Goal: Task Accomplishment & Management: Manage account settings

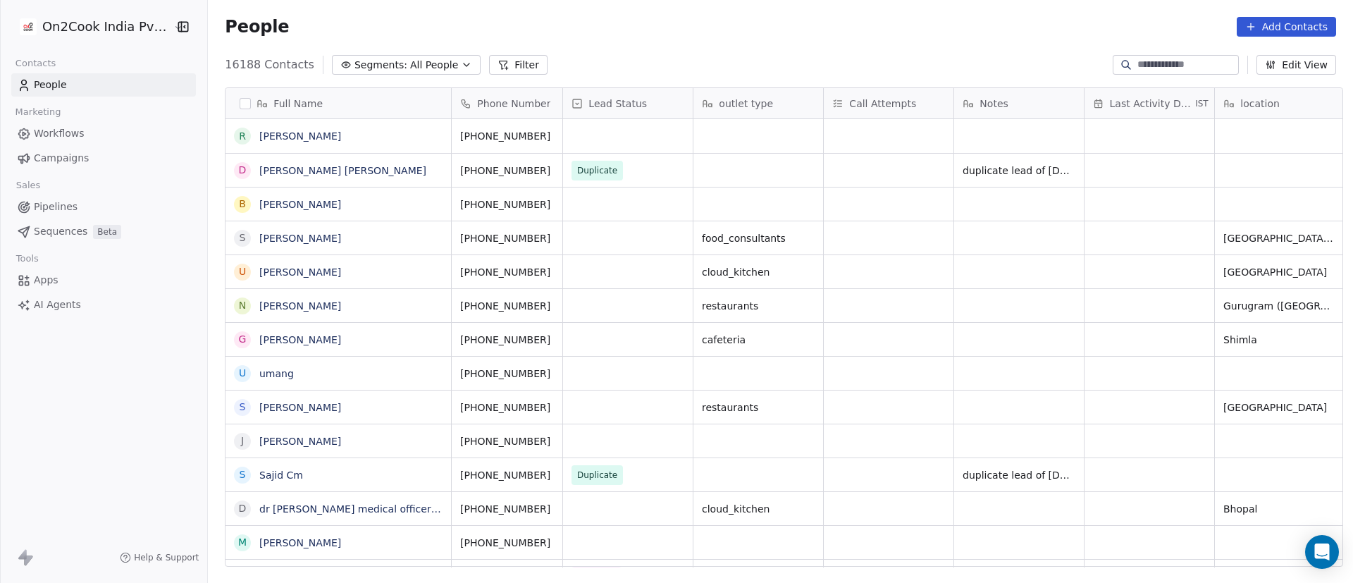
scroll to position [497, 1136]
click at [504, 61] on button "Filter" at bounding box center [518, 65] width 59 height 20
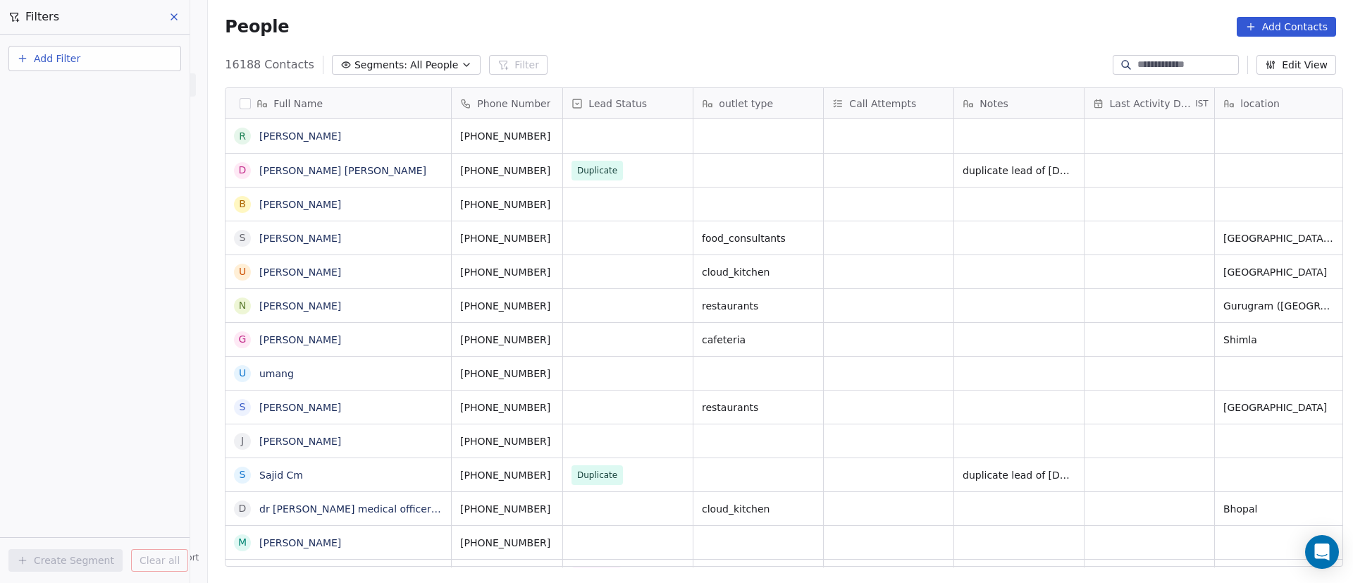
click at [145, 54] on button "Add Filter" at bounding box center [94, 58] width 173 height 25
click at [130, 87] on div "Contact properties" at bounding box center [94, 92] width 143 height 15
type input "***"
click at [120, 139] on div "Assignee" at bounding box center [94, 142] width 143 height 14
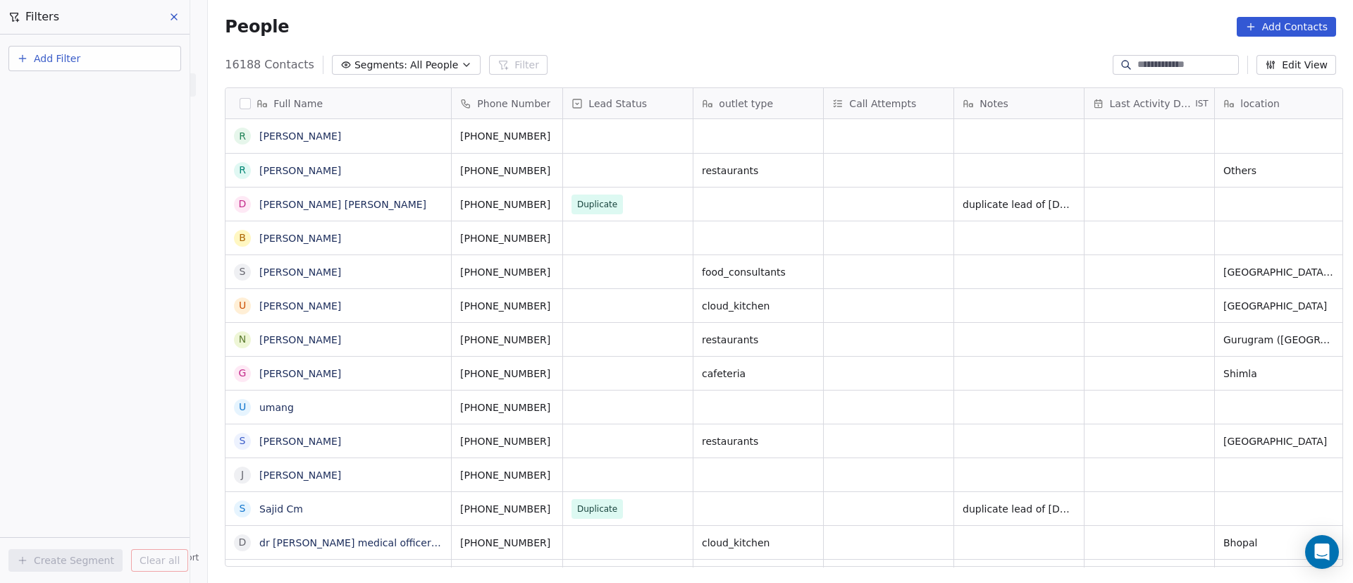
click at [113, 166] on div "Add Filter Create Segment Clear all" at bounding box center [95, 309] width 190 height 548
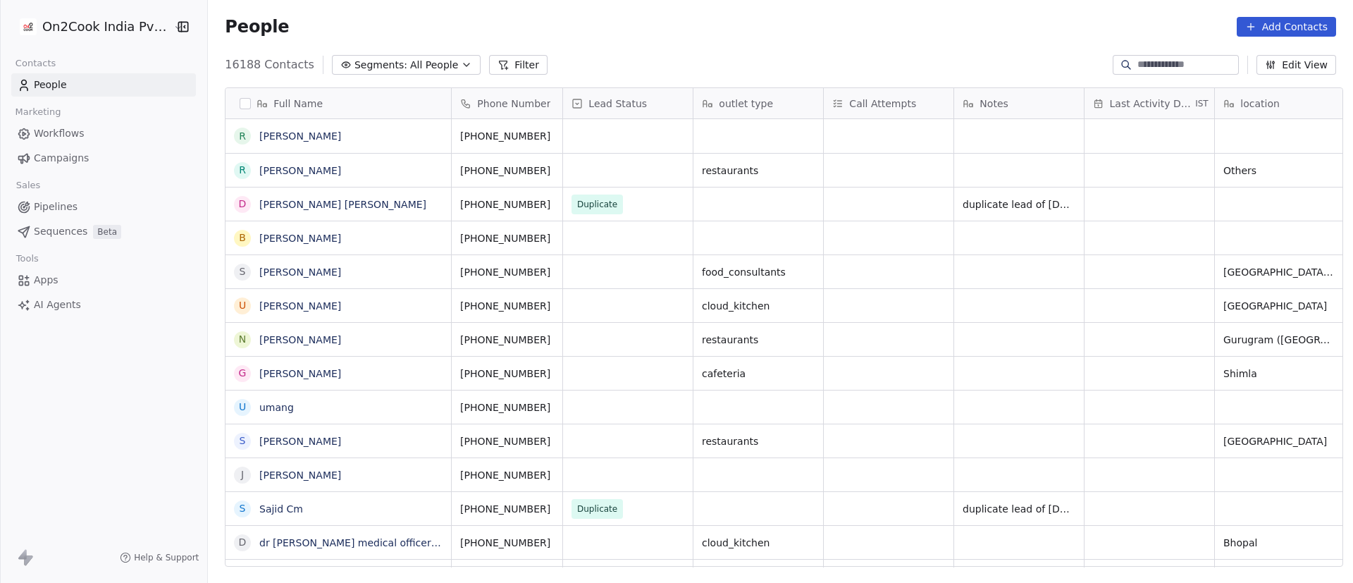
scroll to position [497, 1136]
click at [501, 68] on button "Filter" at bounding box center [518, 65] width 59 height 20
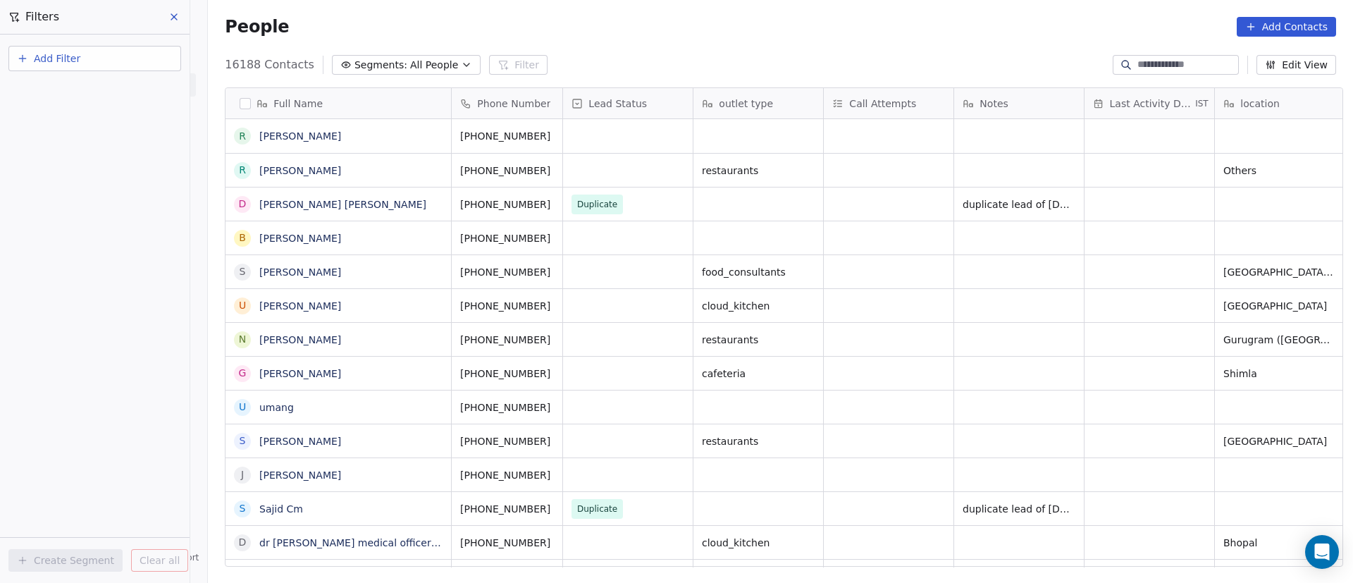
click at [123, 61] on button "Add Filter" at bounding box center [94, 58] width 173 height 25
click at [122, 94] on div "Contact properties" at bounding box center [94, 92] width 143 height 15
type input "***"
click at [113, 141] on div "Assignee" at bounding box center [94, 142] width 143 height 14
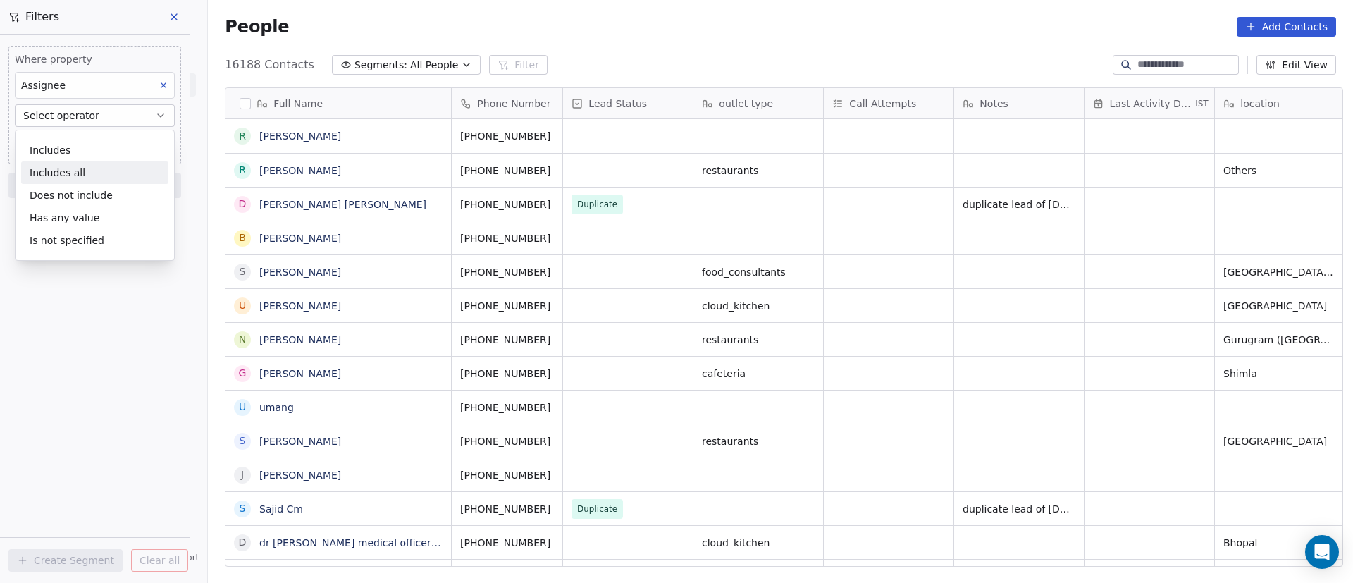
click at [106, 175] on div "Includes all" at bounding box center [94, 172] width 147 height 23
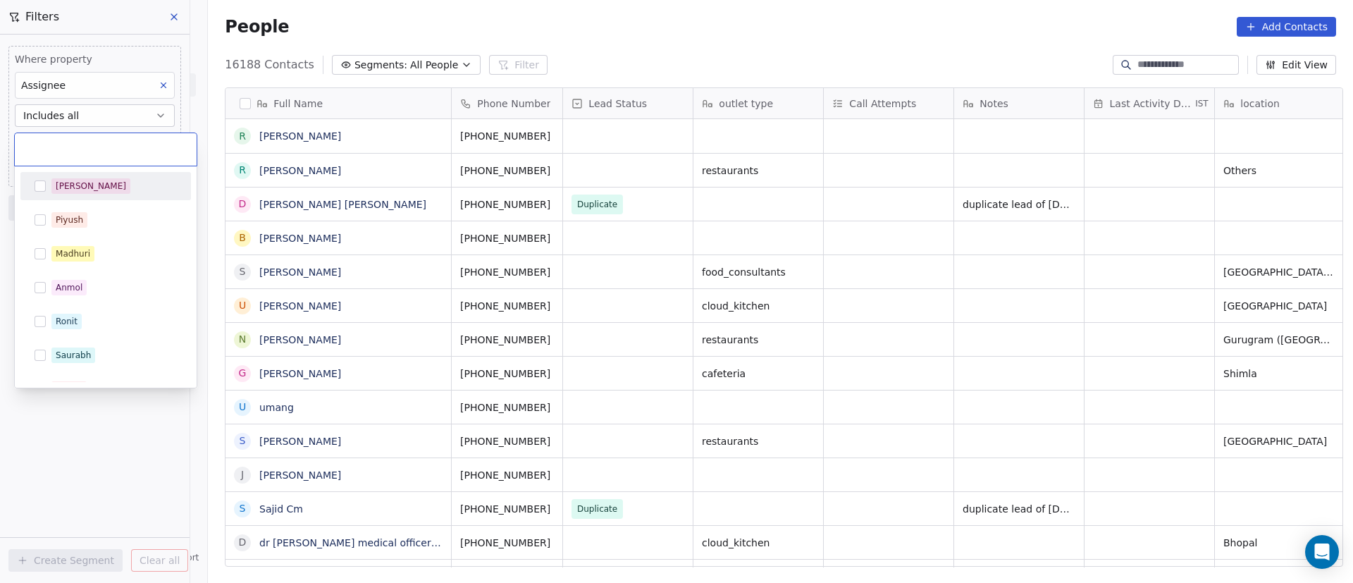
click at [118, 145] on body "On2Cook India Pvt. Ltd. Contacts People Marketing Workflows Campaigns Sales Pip…" at bounding box center [676, 291] width 1353 height 583
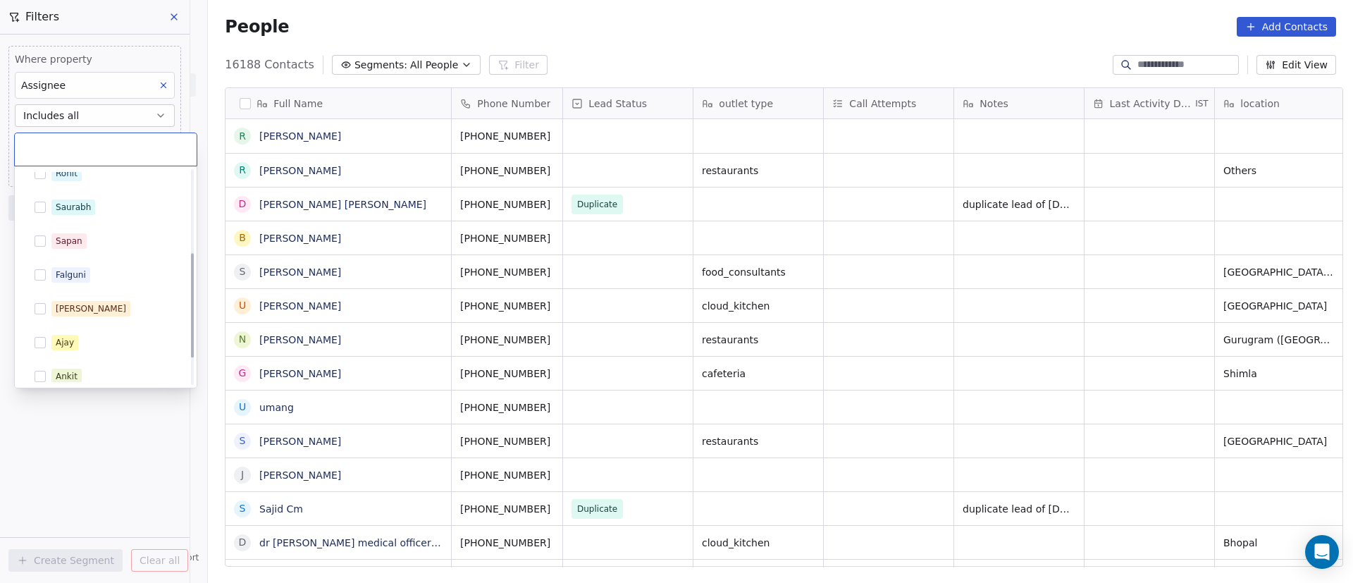
scroll to position [224, 0]
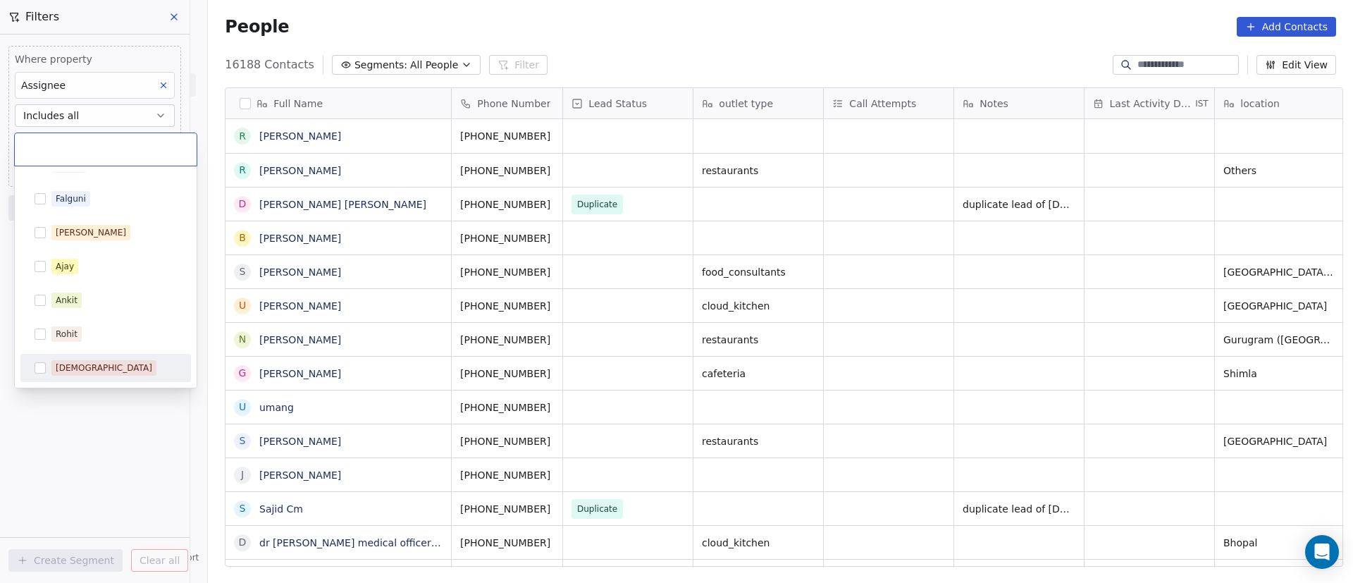
click at [80, 362] on div "[DEMOGRAPHIC_DATA]" at bounding box center [104, 368] width 97 height 13
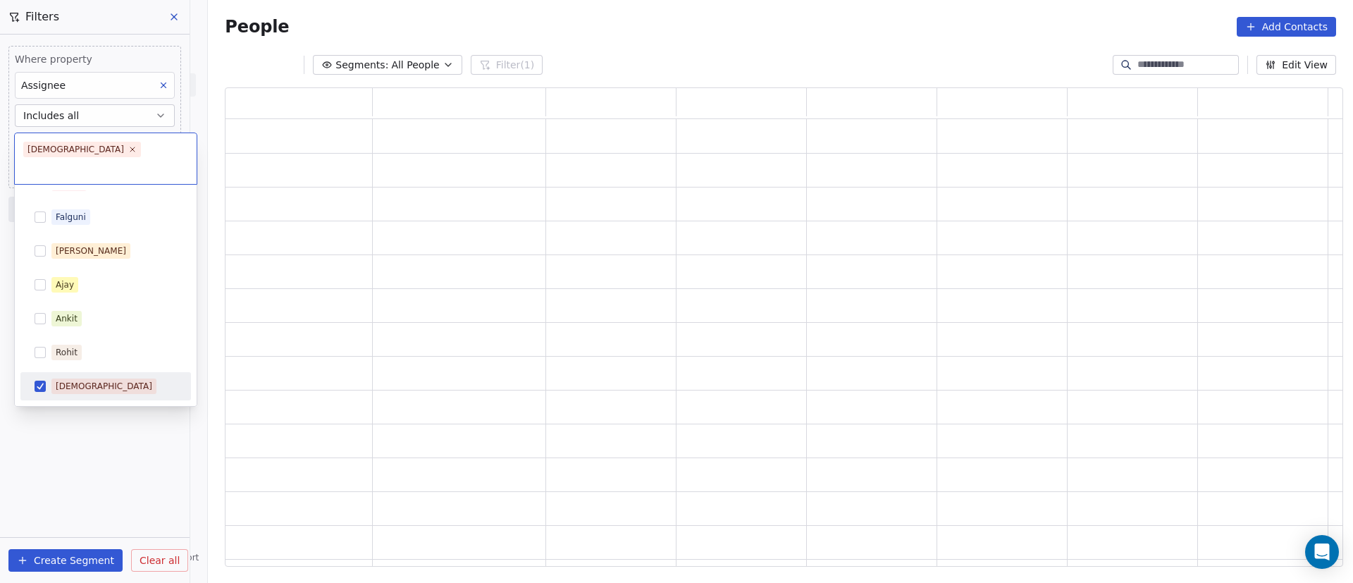
click at [76, 451] on html "On2Cook India Pvt. Ltd. Contacts People Marketing Workflows Campaigns Sales Pip…" at bounding box center [676, 291] width 1353 height 583
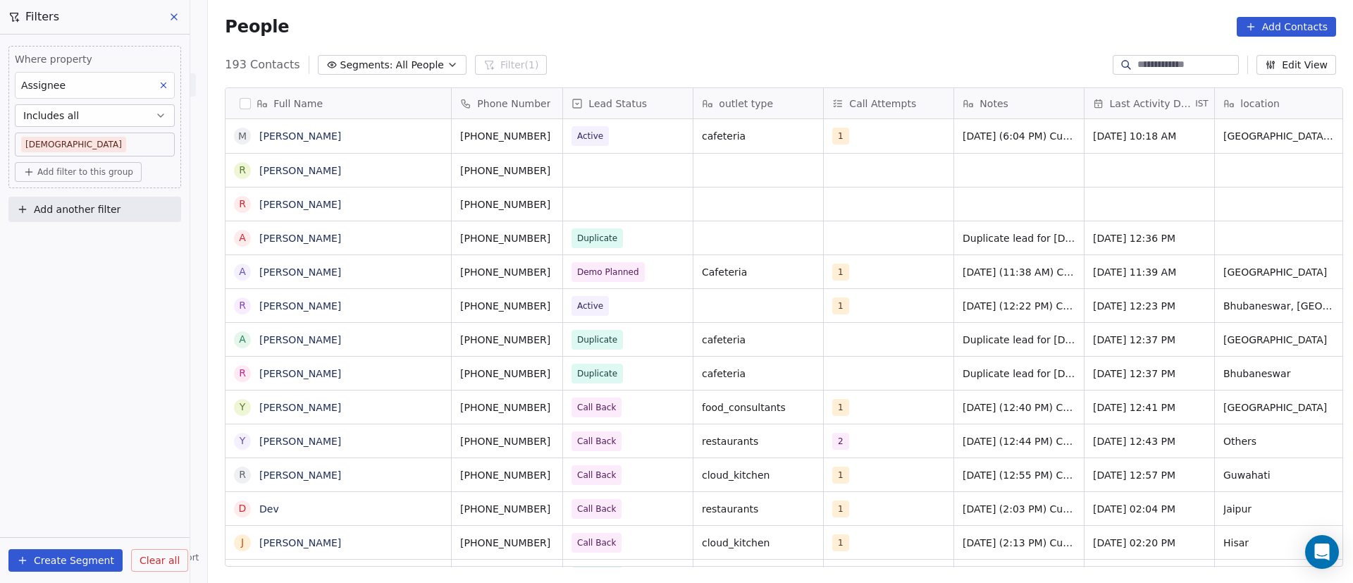
scroll to position [497, 1136]
click at [821, 33] on div "People Add Contacts" at bounding box center [781, 27] width 1112 height 20
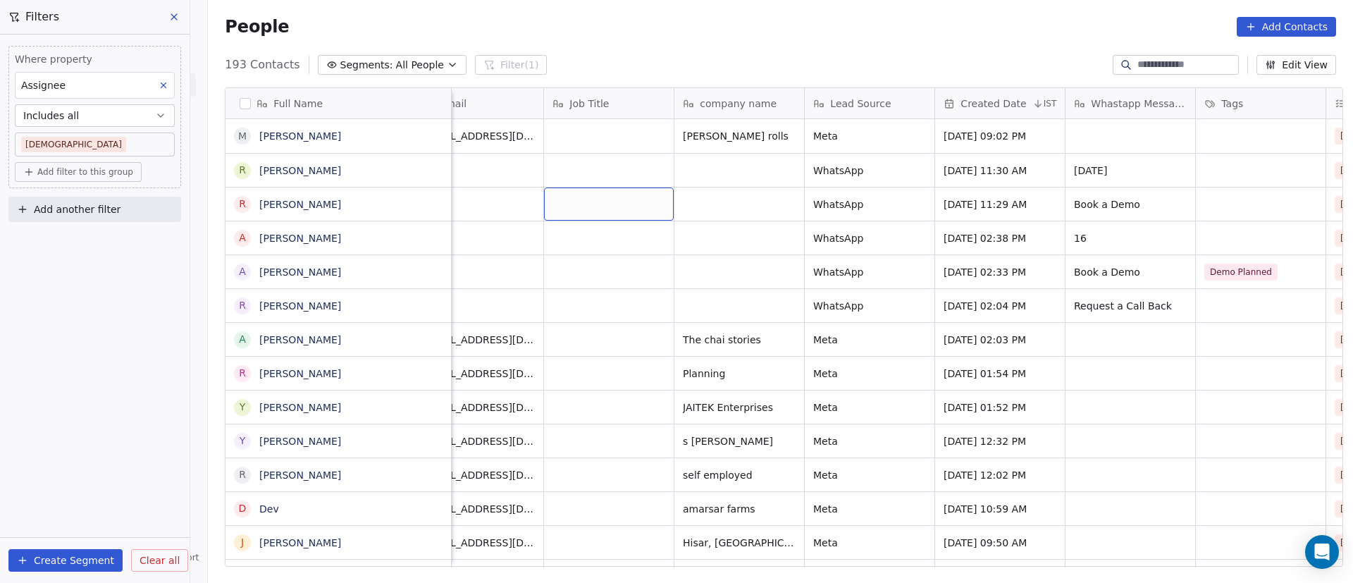
scroll to position [0, 0]
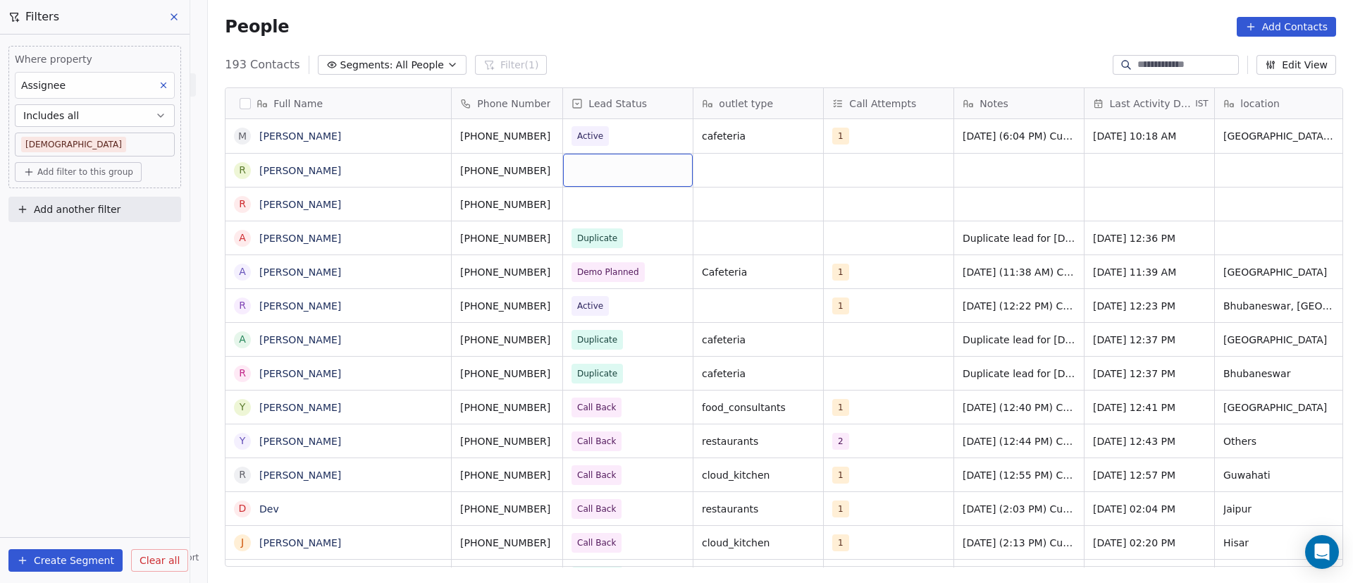
click at [625, 166] on div "grid" at bounding box center [628, 170] width 130 height 33
click at [622, 165] on div "grid" at bounding box center [628, 170] width 130 height 33
click at [596, 173] on div "grid" at bounding box center [628, 170] width 130 height 33
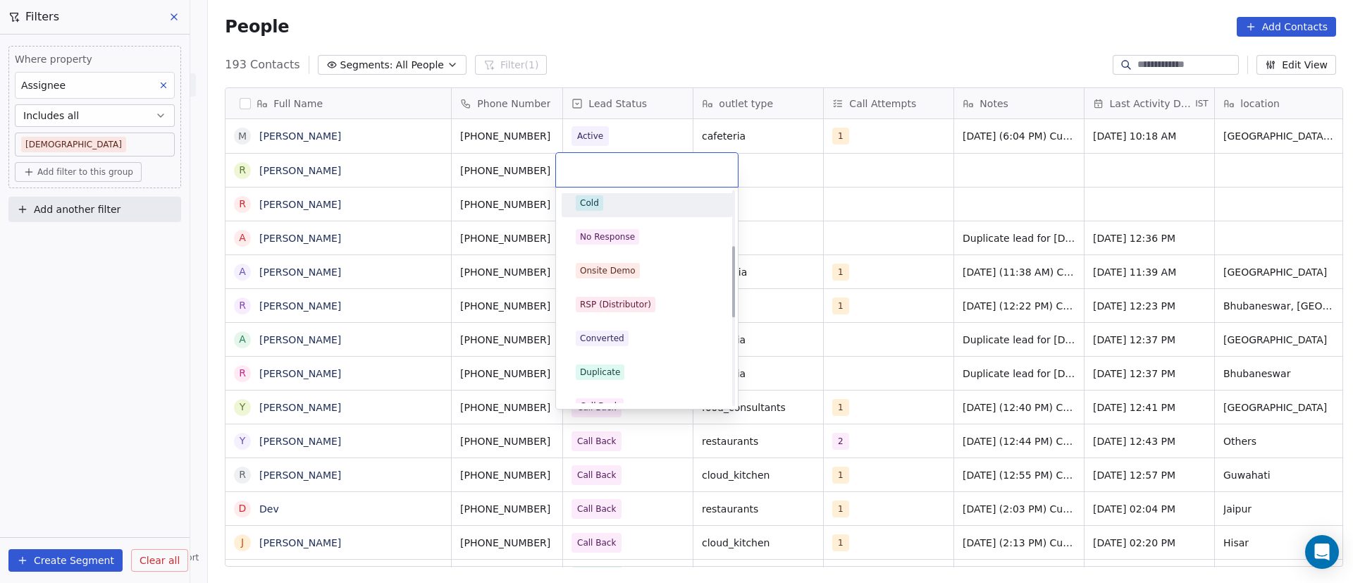
scroll to position [211, 0]
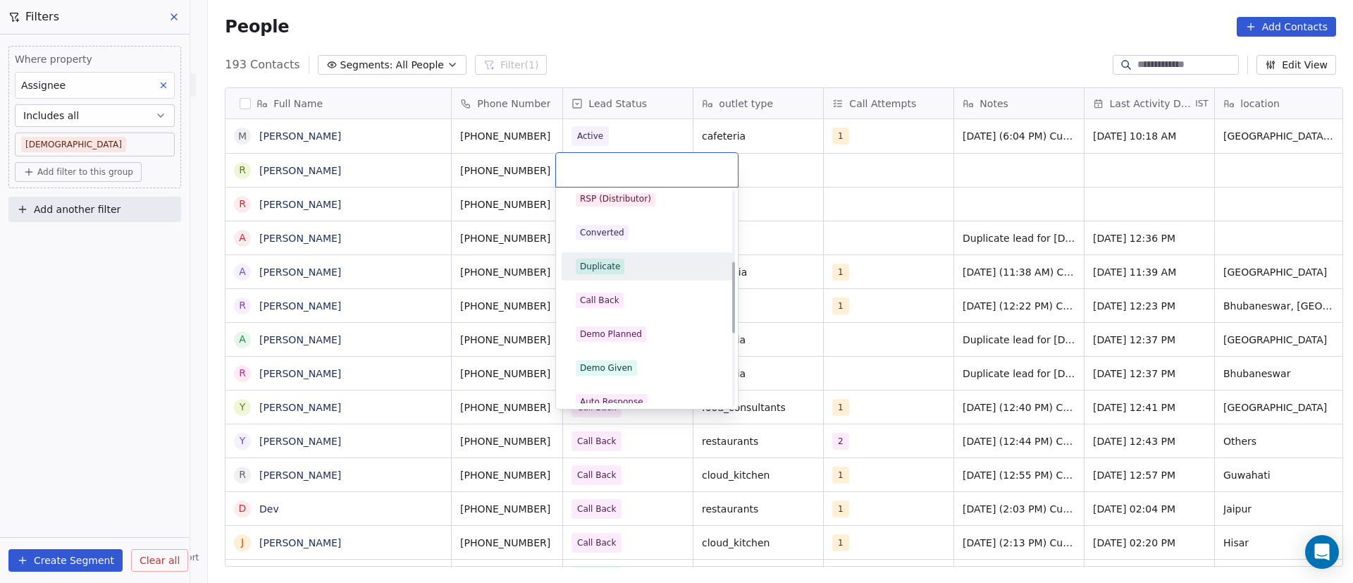
click at [650, 262] on div "Duplicate" at bounding box center [647, 267] width 142 height 16
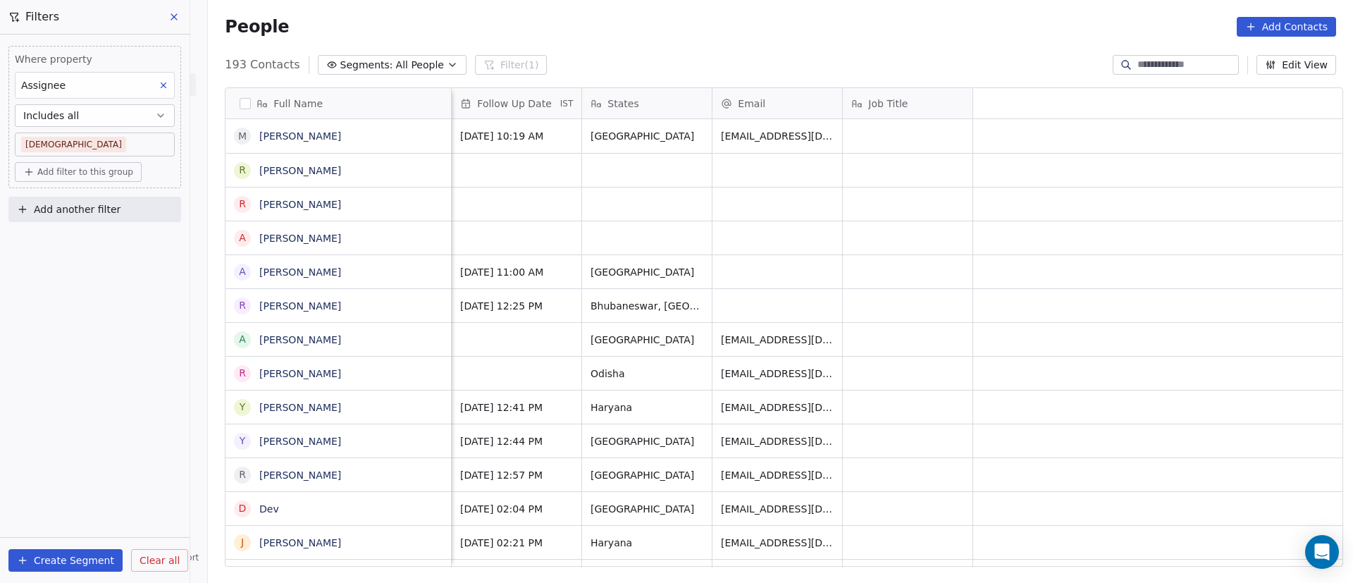
scroll to position [0, 0]
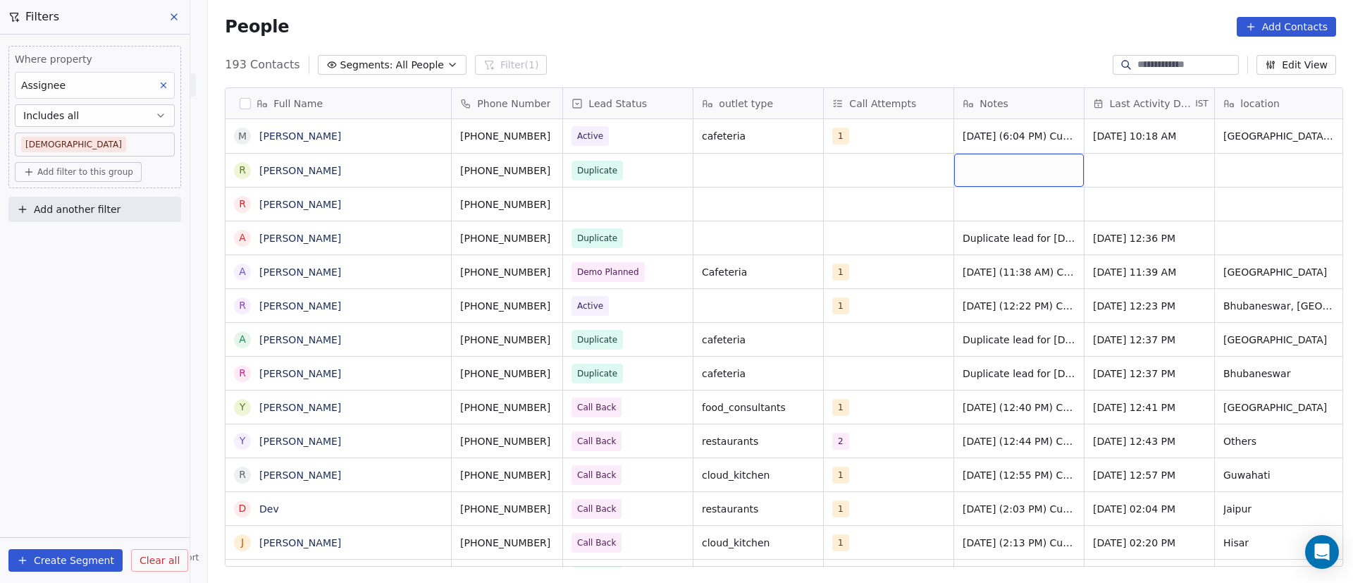
click at [1008, 168] on div "grid" at bounding box center [1019, 170] width 130 height 33
click at [999, 169] on div "grid" at bounding box center [1019, 170] width 130 height 33
type textarea "**********"
click at [747, 176] on html "On2Cook India Pvt. Ltd. Contacts People Marketing Workflows Campaigns Sales Pip…" at bounding box center [676, 291] width 1353 height 583
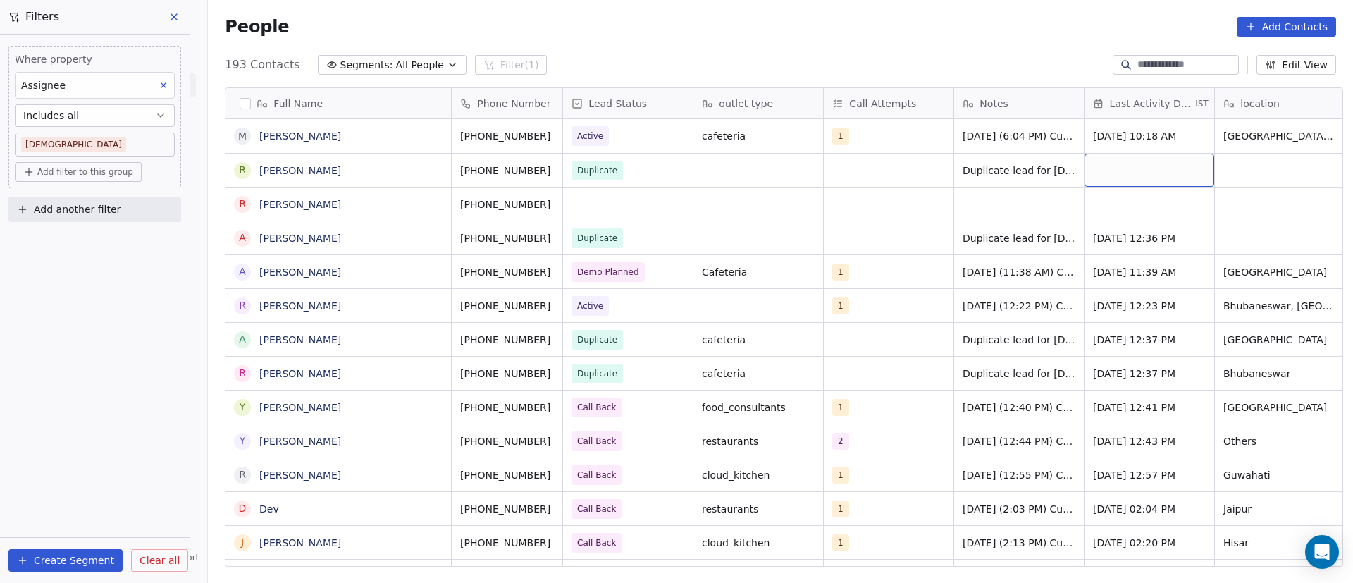
click at [1126, 166] on div "grid" at bounding box center [1150, 170] width 130 height 33
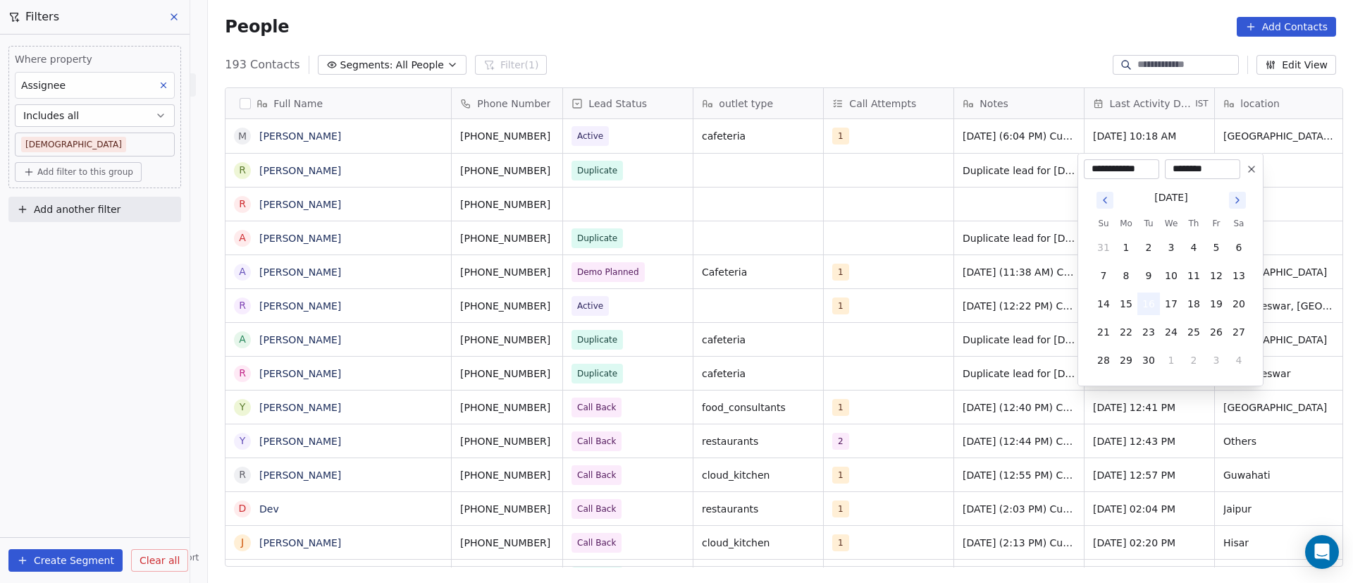
click at [1151, 301] on button "16" at bounding box center [1149, 304] width 23 height 23
click at [801, 186] on html "On2Cook India Pvt. Ltd. Contacts People Marketing Workflows Campaigns Sales Pip…" at bounding box center [676, 291] width 1353 height 583
